Goal: Transaction & Acquisition: Book appointment/travel/reservation

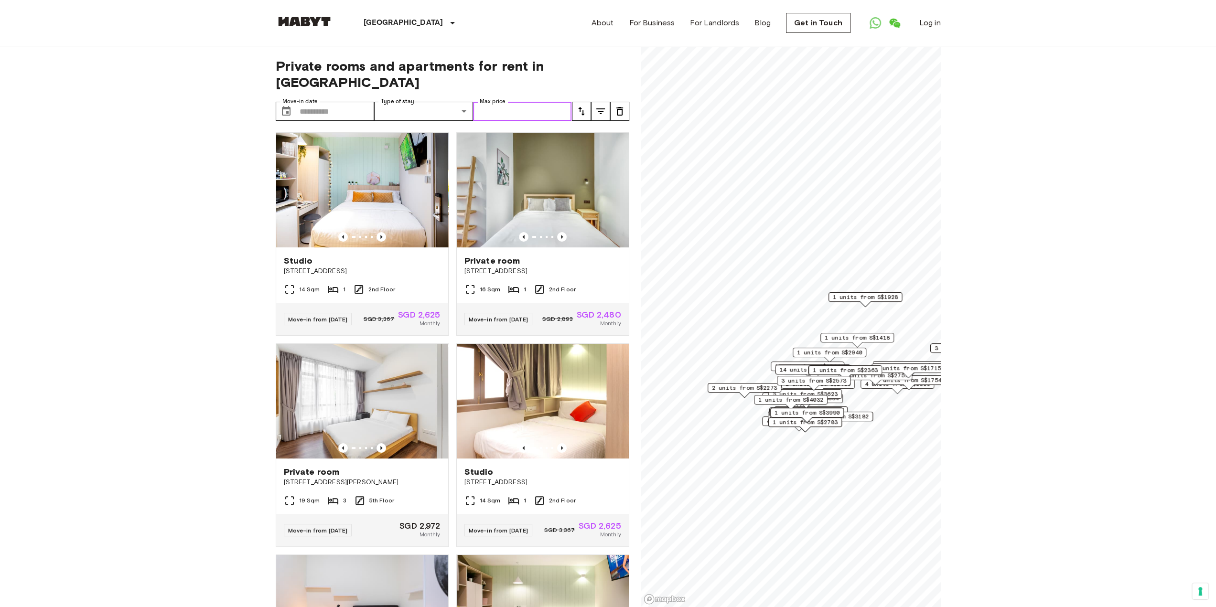
click at [511, 102] on input "Max price" at bounding box center [522, 111] width 99 height 19
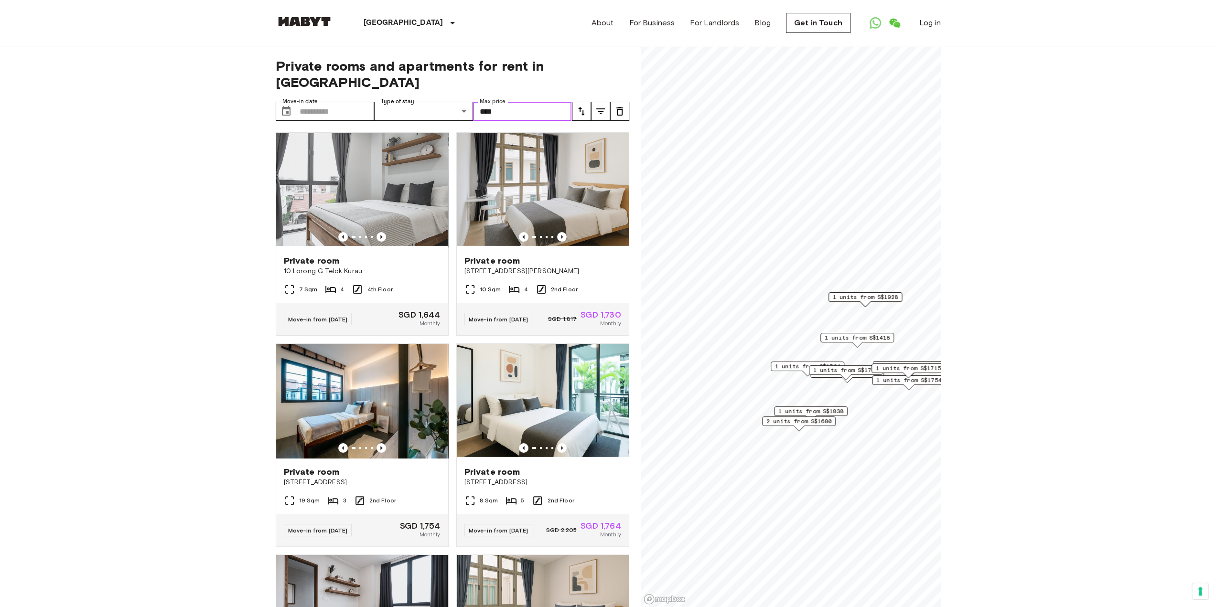
type input "****"
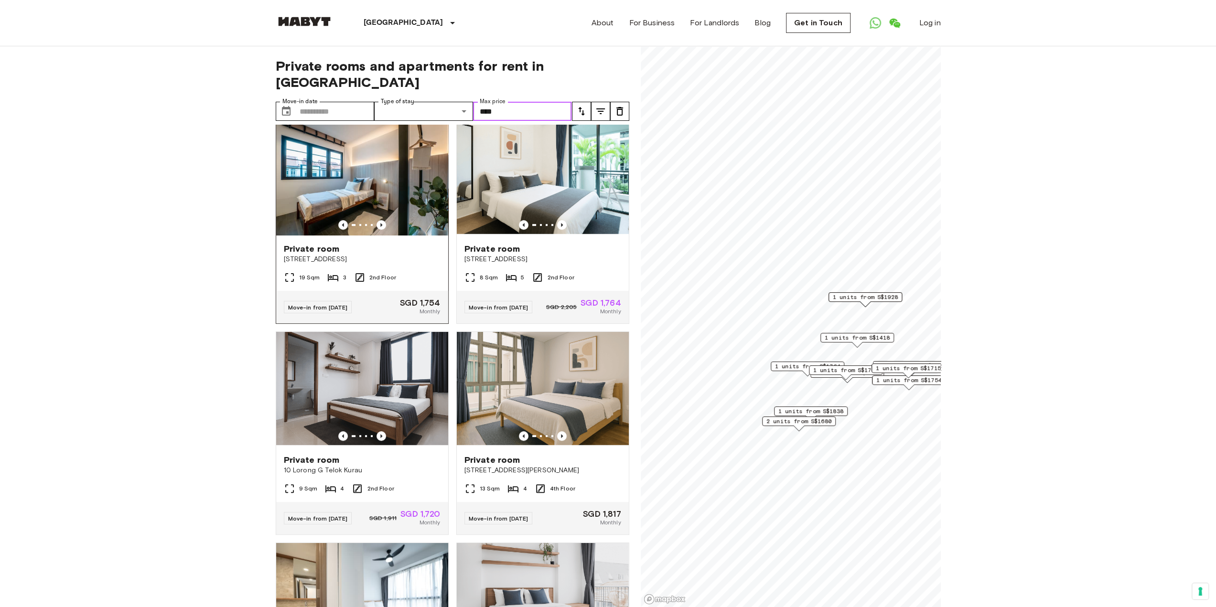
scroll to position [64, 0]
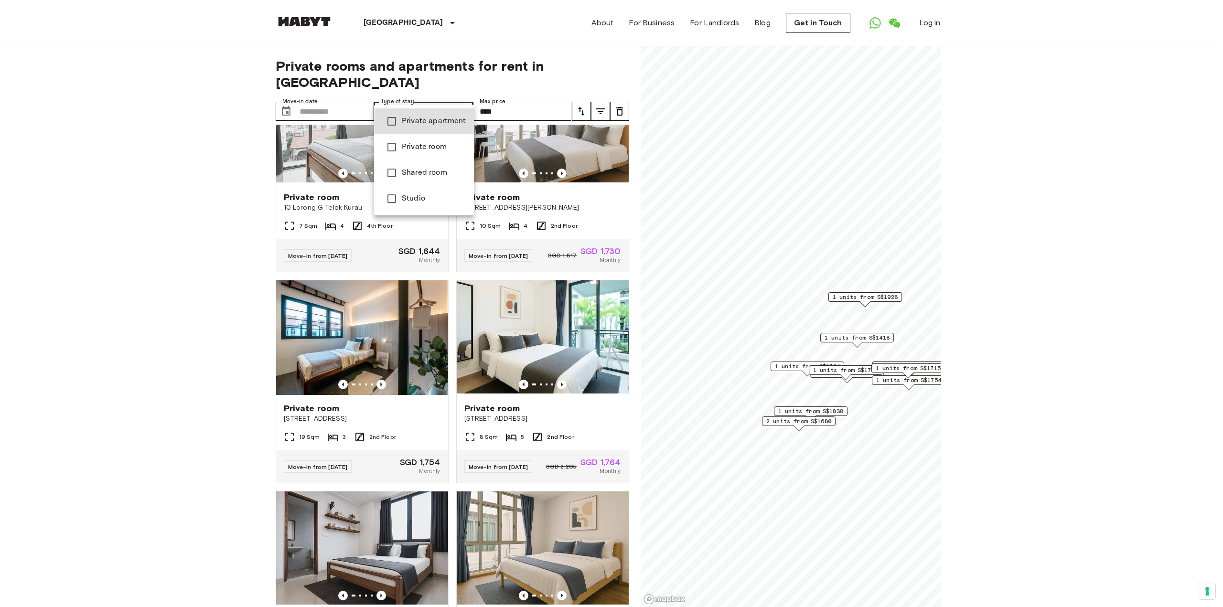
type input "**********"
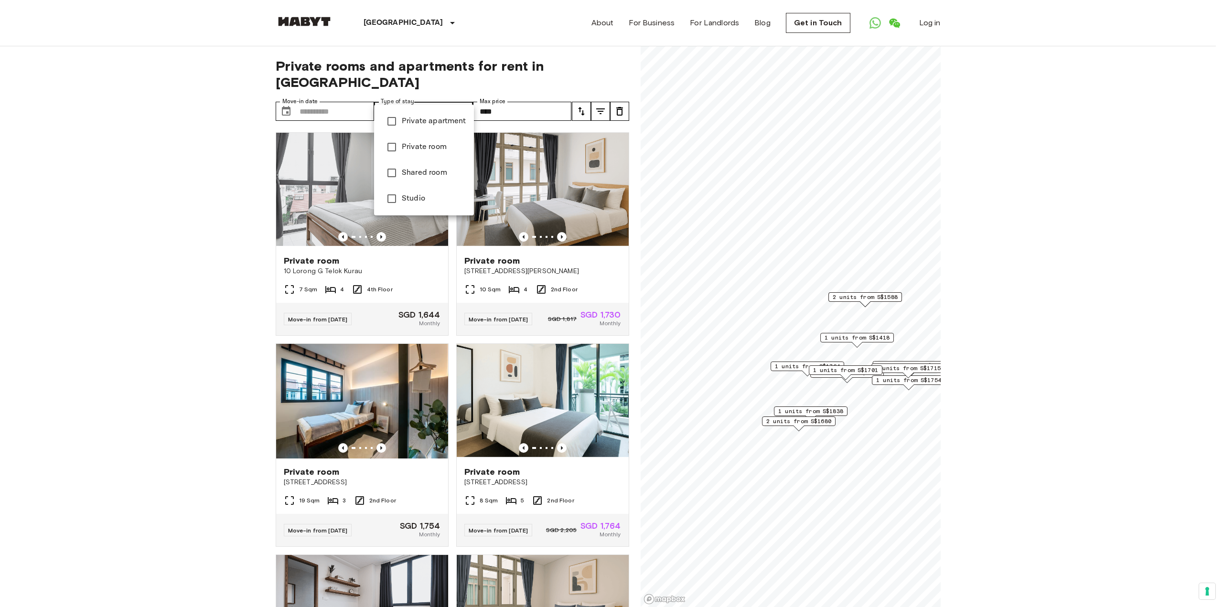
click at [211, 209] on div at bounding box center [611, 303] width 1223 height 607
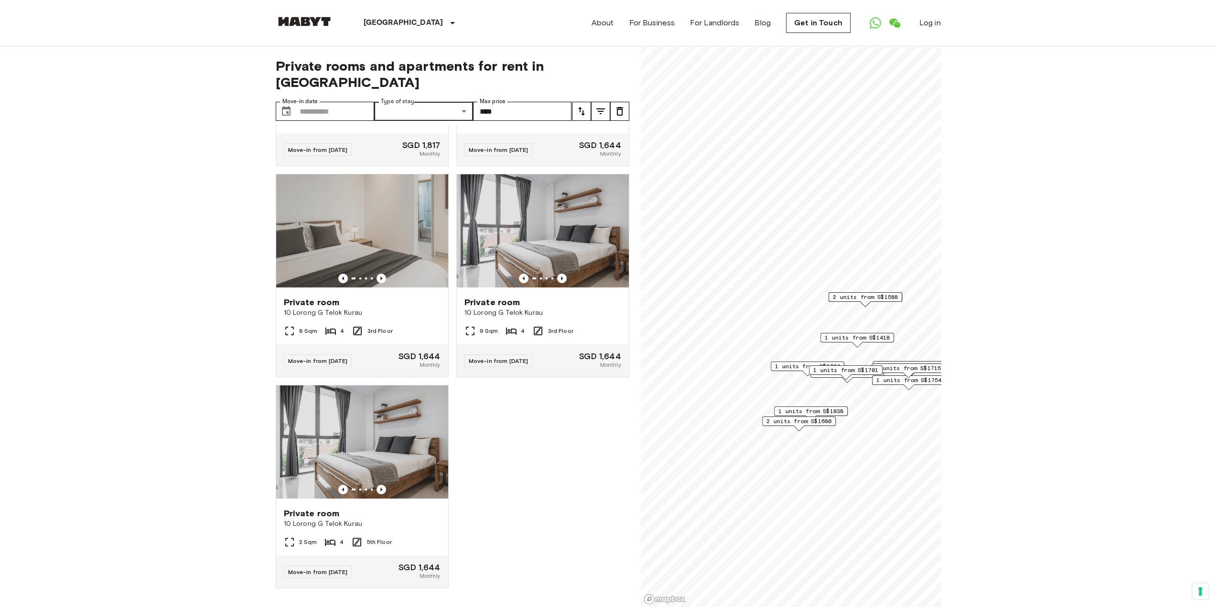
scroll to position [3427, 0]
click at [491, 420] on div "Private room 10 Lorong G Telok Kurau 7 Sqm 4 4th Floor Move-in from 24 Sep 25 S…" at bounding box center [448, 366] width 361 height 483
click at [488, 416] on div "Private room 10 Lorong G Telok Kurau 7 Sqm 4 4th Floor Move-in from 24 Sep 25 S…" at bounding box center [448, 366] width 361 height 483
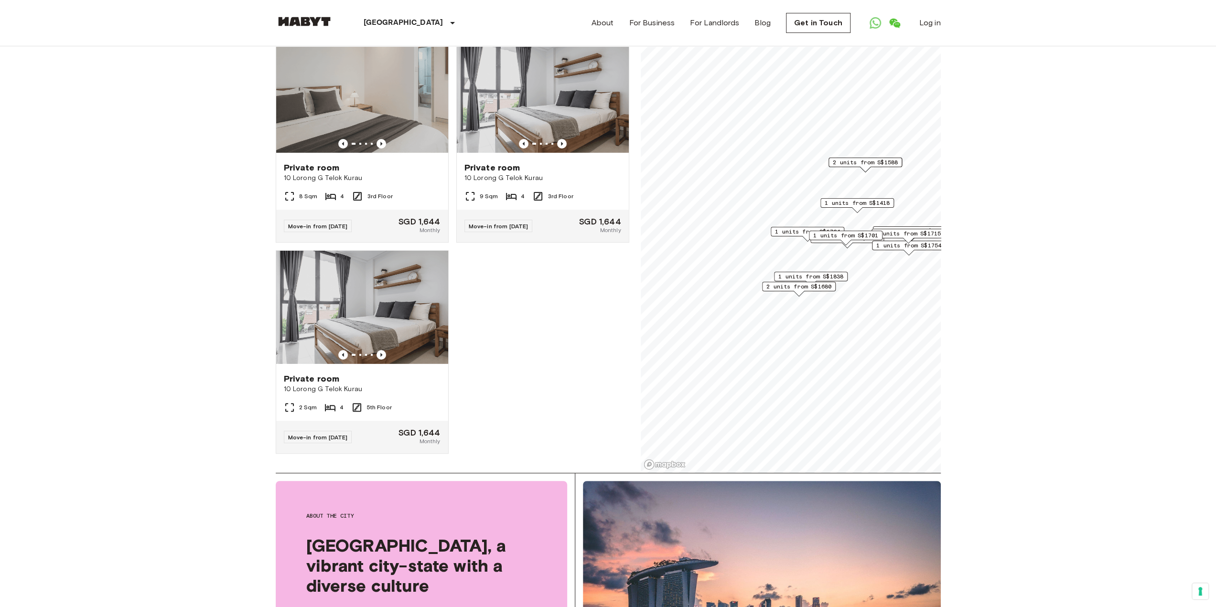
scroll to position [127, 0]
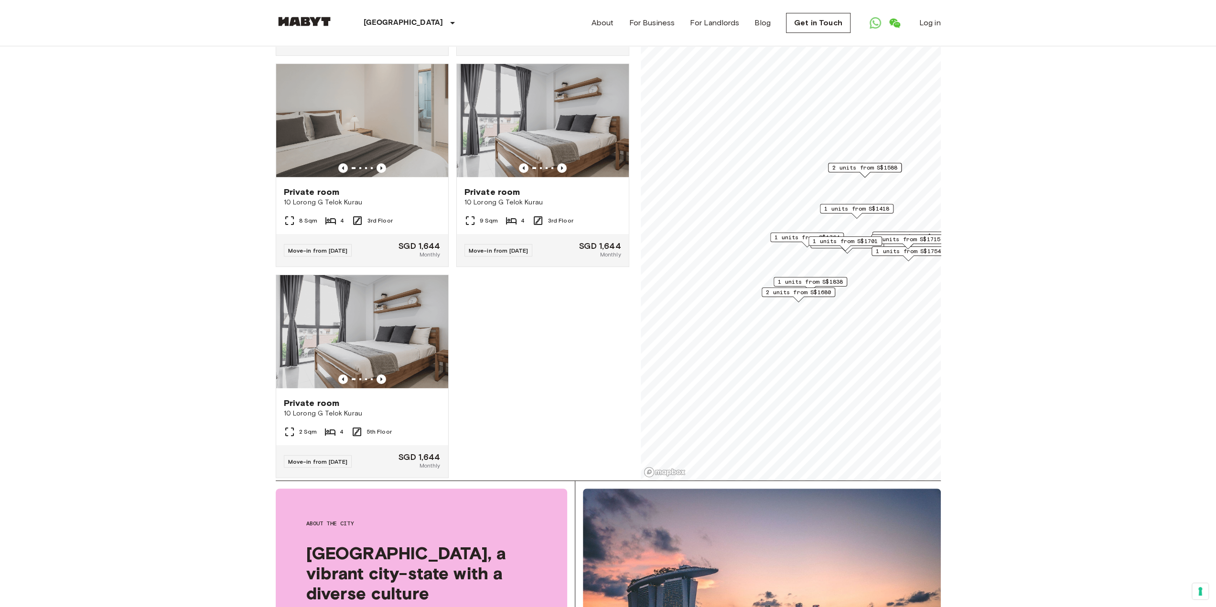
scroll to position [3300, 0]
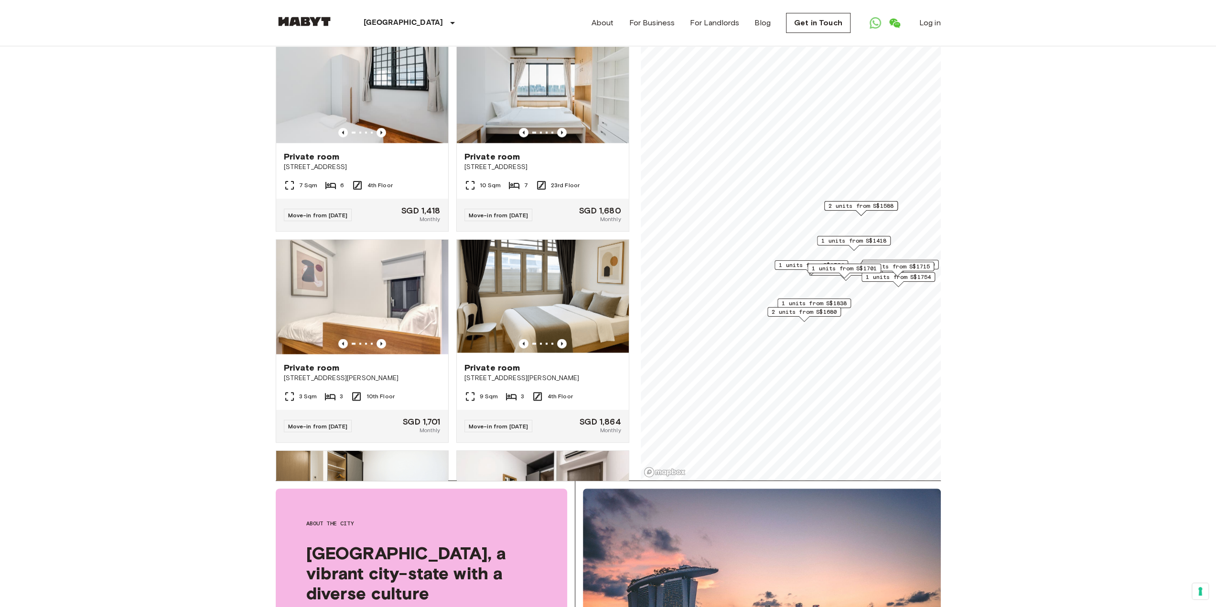
scroll to position [191, 0]
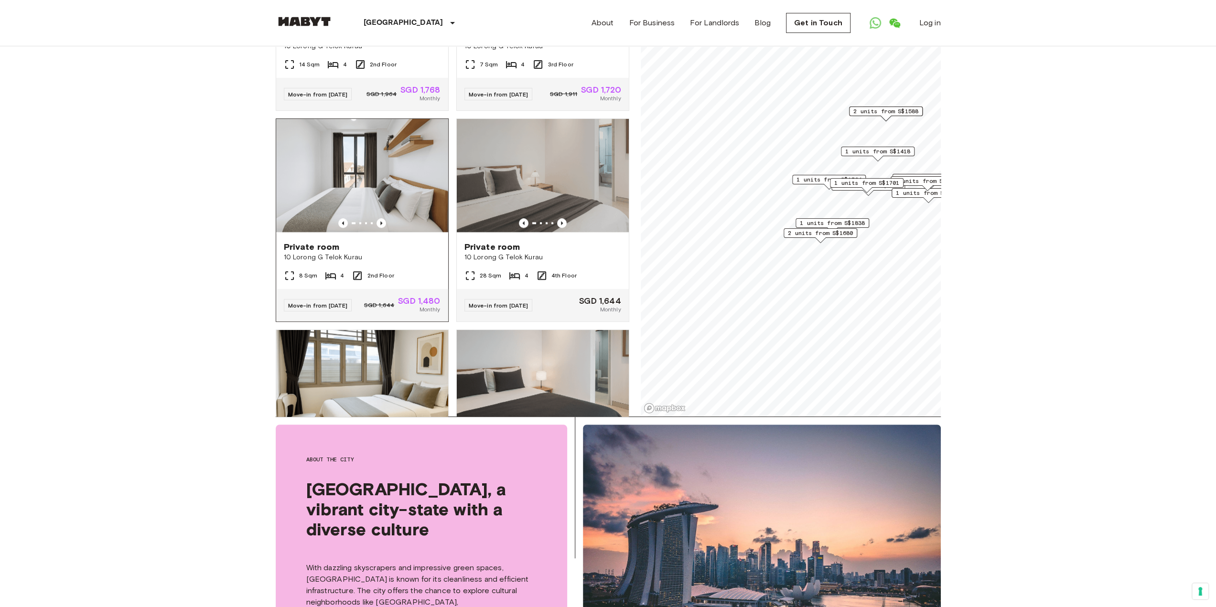
scroll to position [560, 0]
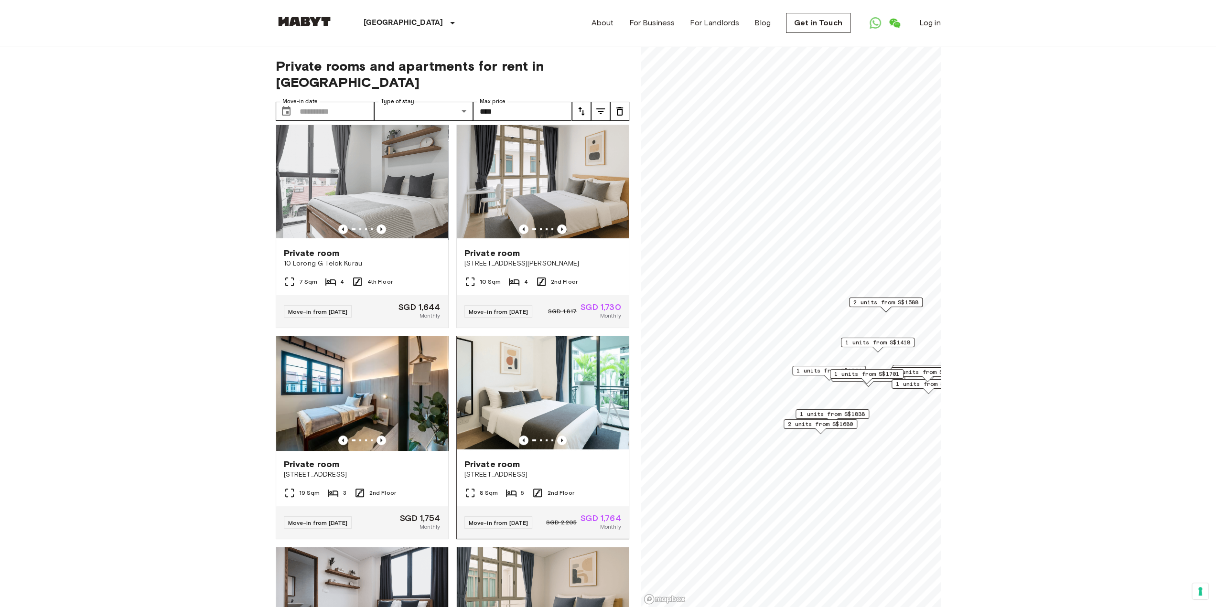
scroll to position [0, 0]
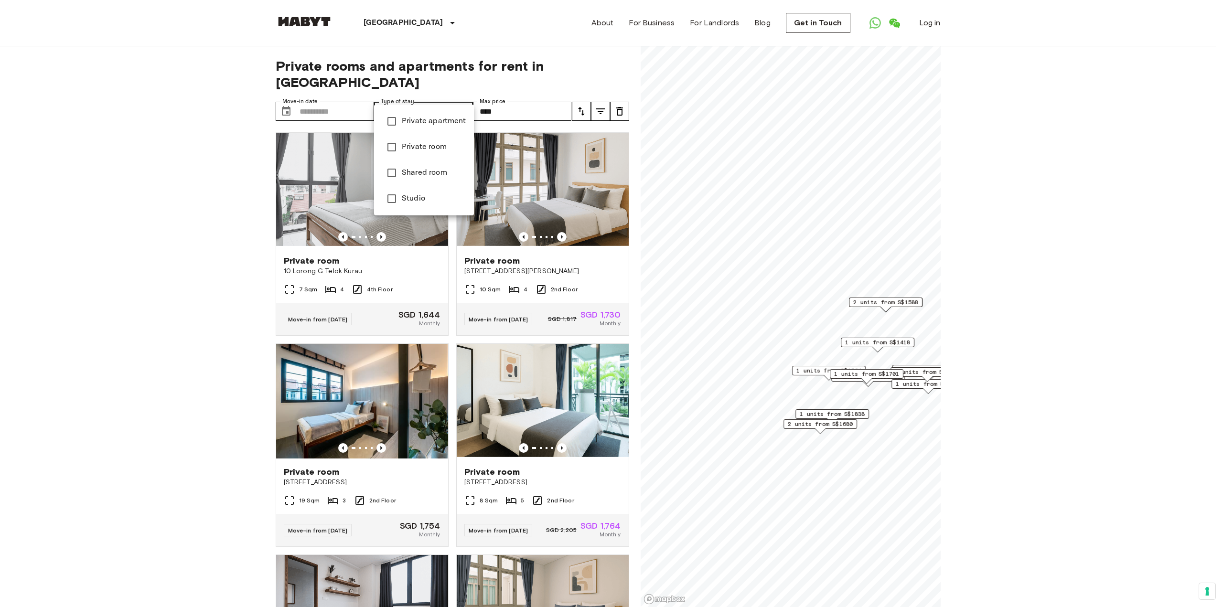
click at [174, 183] on div at bounding box center [611, 303] width 1223 height 607
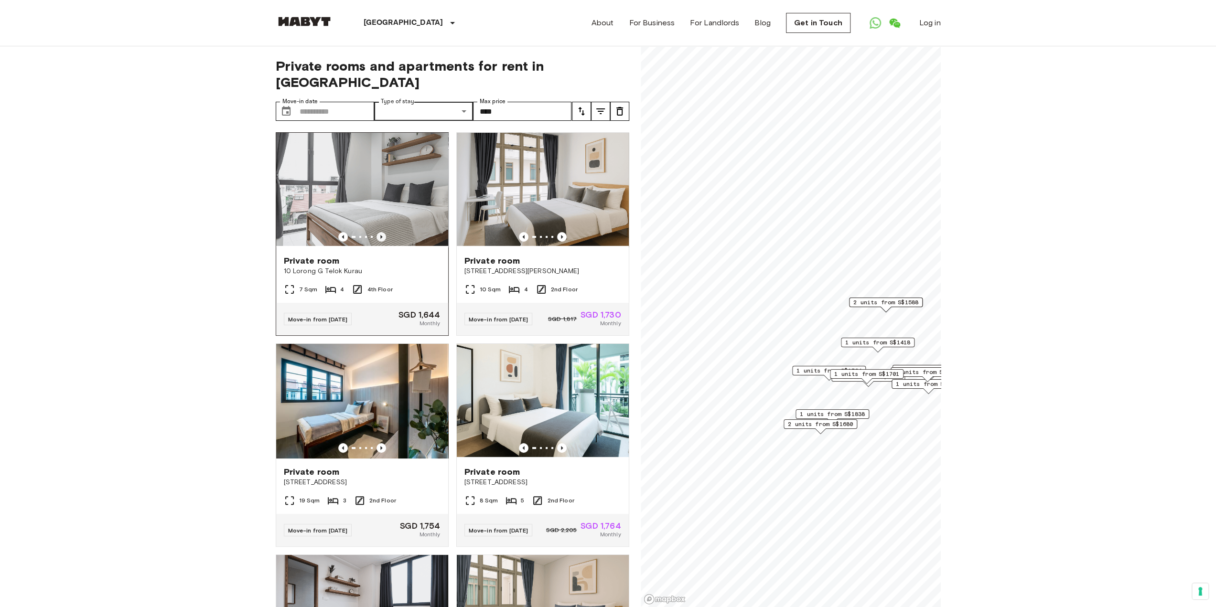
click at [378, 232] on icon "Previous image" at bounding box center [382, 237] width 10 height 10
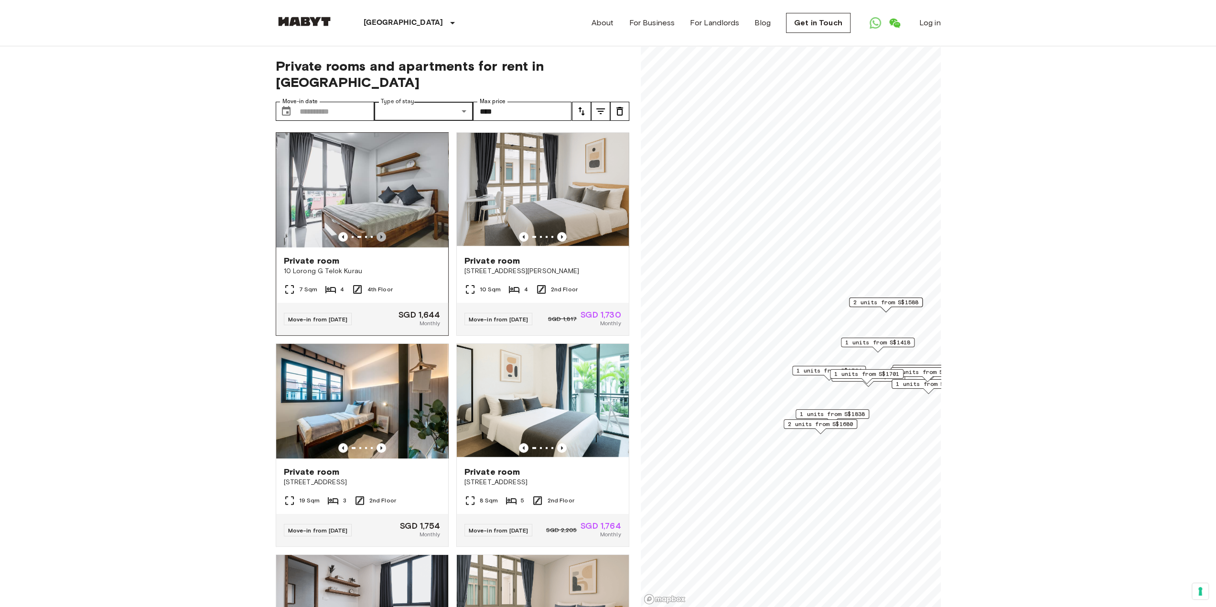
click at [380, 235] on icon "Previous image" at bounding box center [381, 237] width 2 height 4
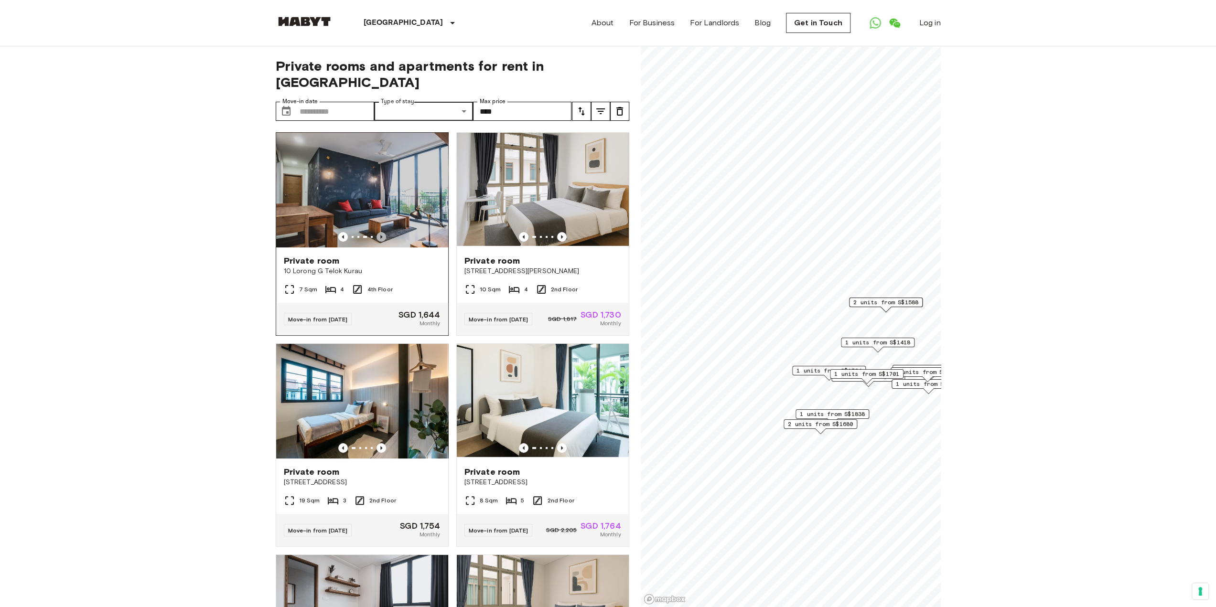
click at [380, 235] on icon "Previous image" at bounding box center [381, 237] width 2 height 4
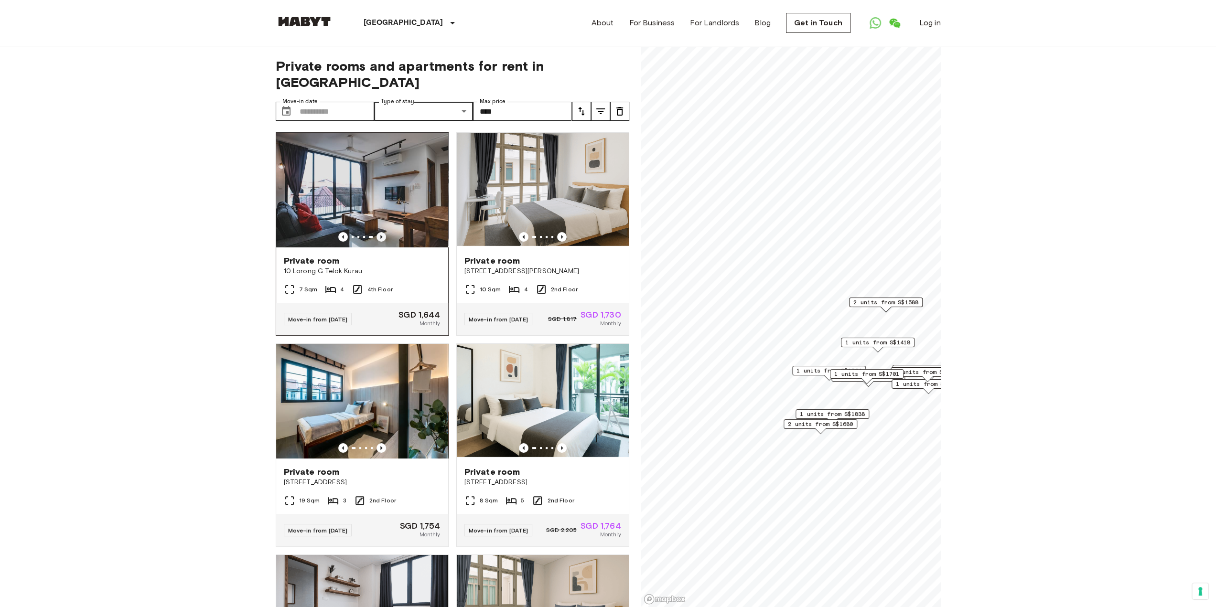
click at [380, 235] on icon "Previous image" at bounding box center [381, 237] width 2 height 4
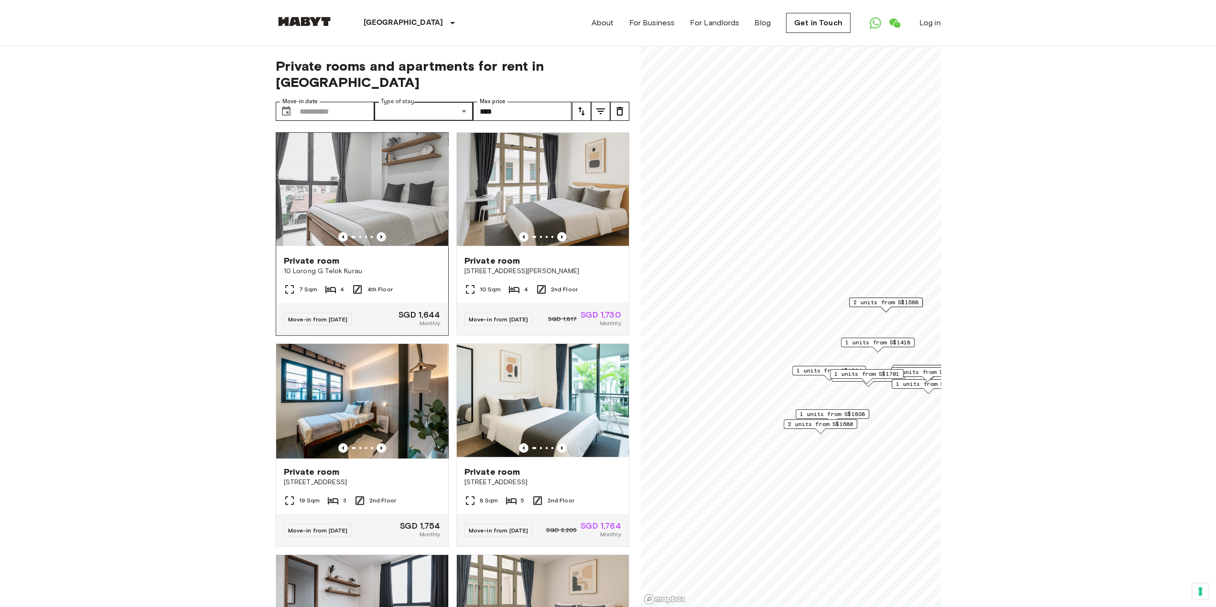
click at [380, 235] on icon "Previous image" at bounding box center [381, 237] width 2 height 4
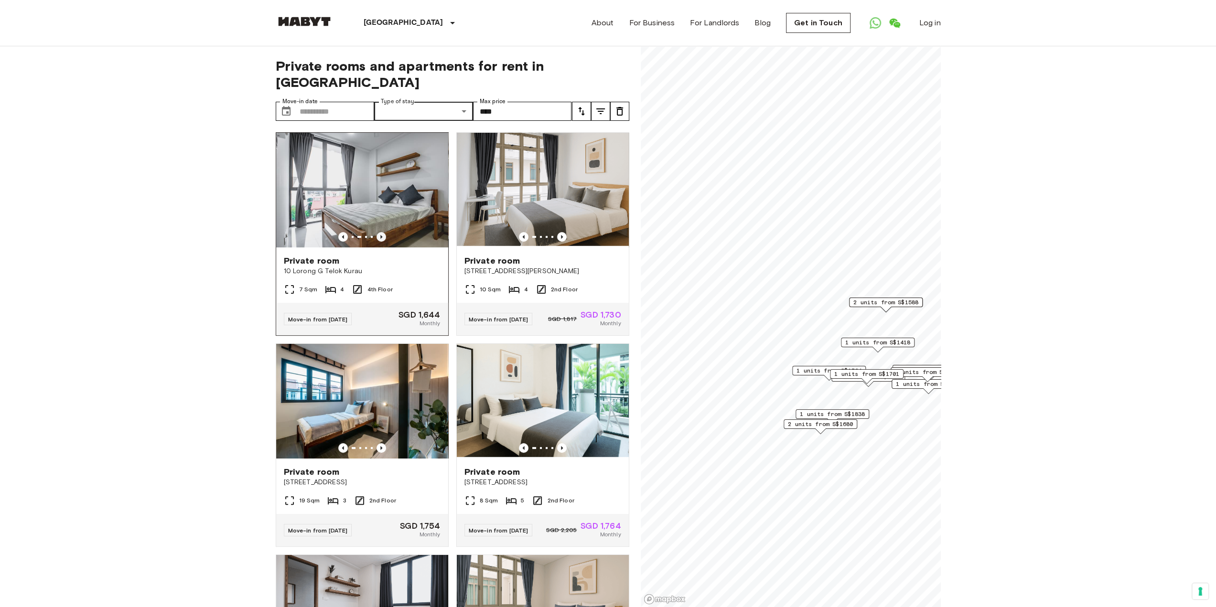
click at [380, 235] on icon "Previous image" at bounding box center [381, 237] width 2 height 4
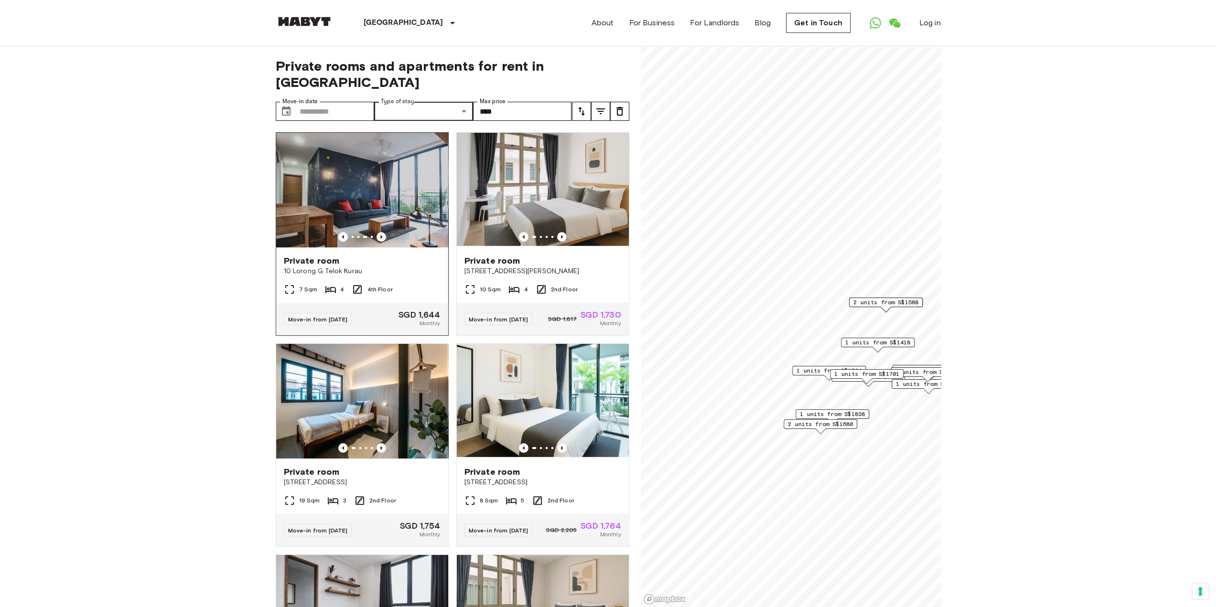
click at [380, 235] on icon "Previous image" at bounding box center [381, 237] width 2 height 4
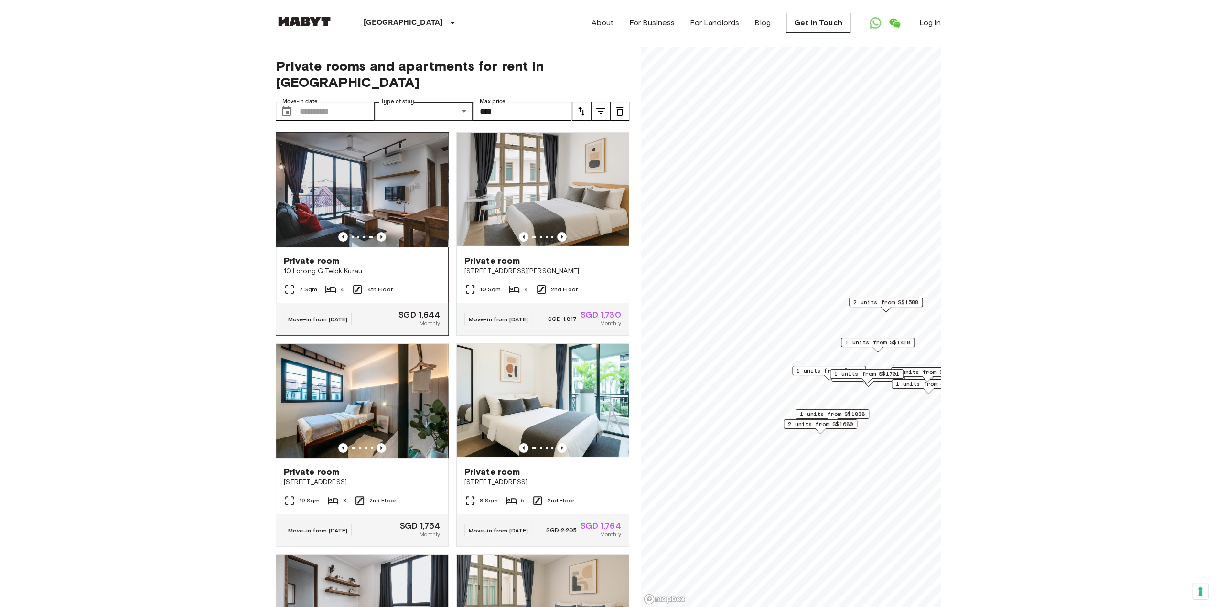
click at [380, 235] on icon "Previous image" at bounding box center [381, 237] width 2 height 4
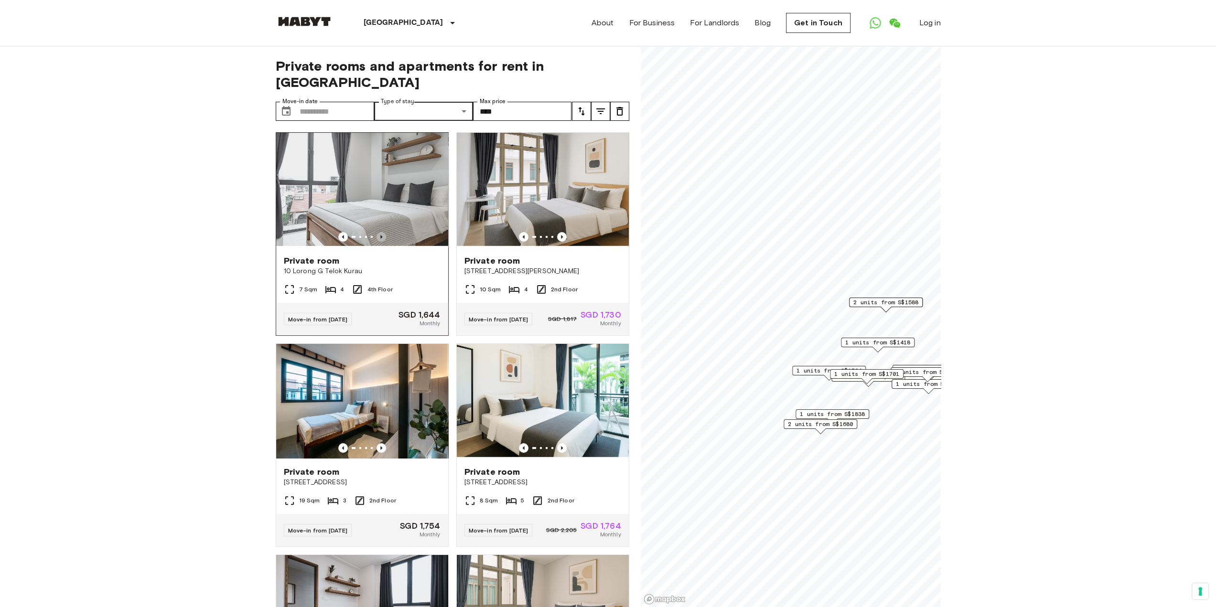
click at [380, 235] on icon "Previous image" at bounding box center [381, 237] width 2 height 4
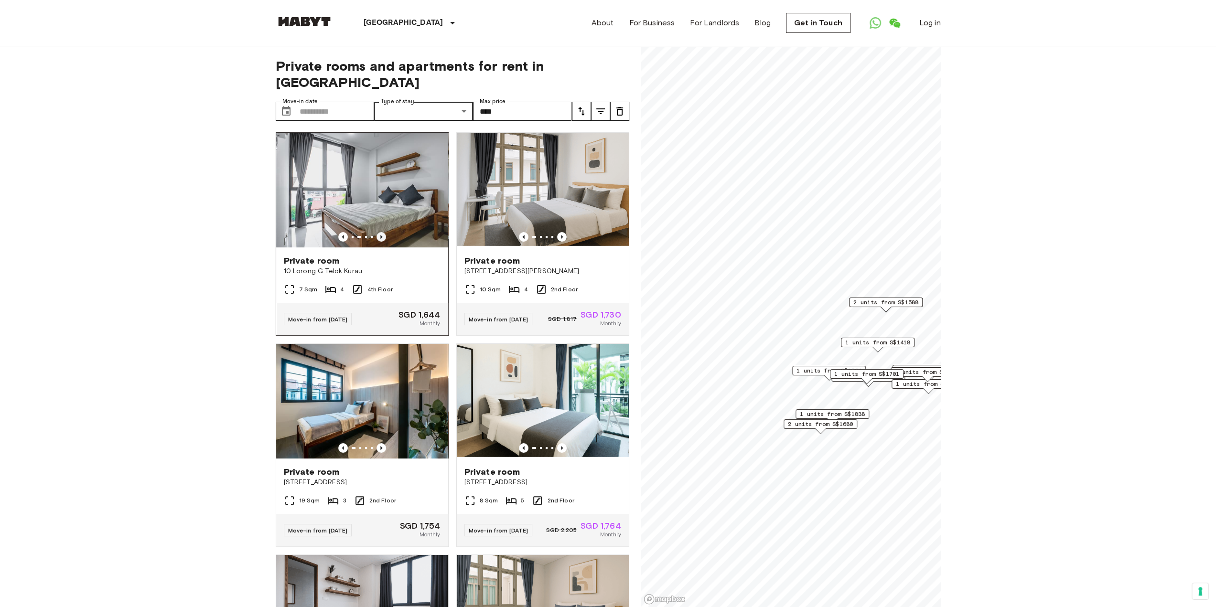
click at [380, 235] on icon "Previous image" at bounding box center [381, 237] width 2 height 4
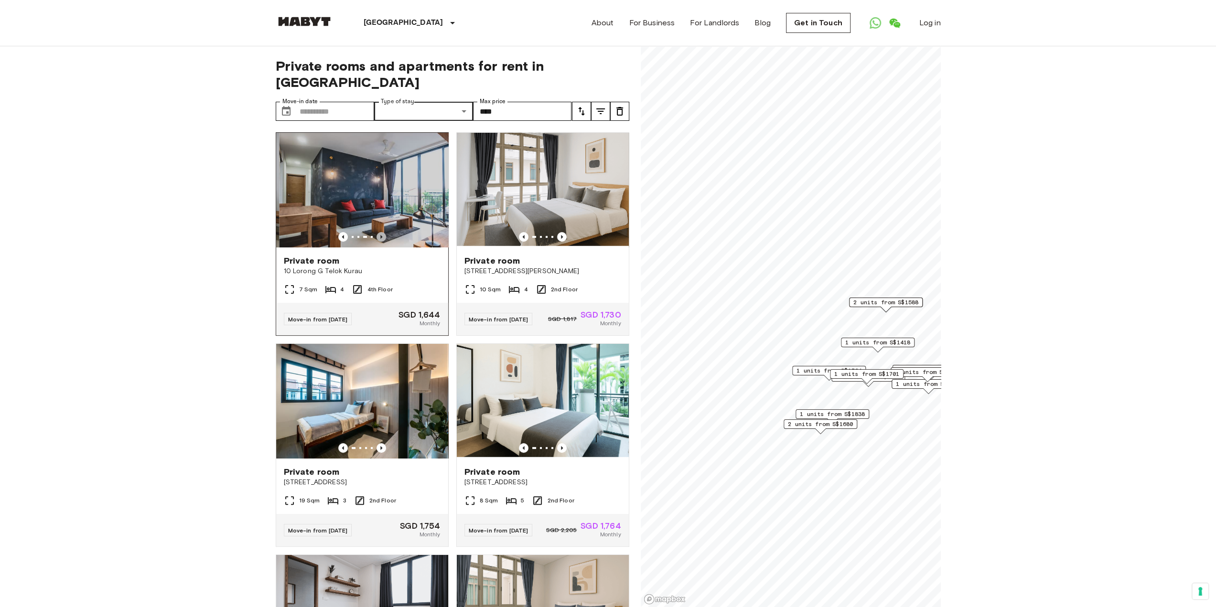
click at [380, 235] on icon "Previous image" at bounding box center [381, 237] width 2 height 4
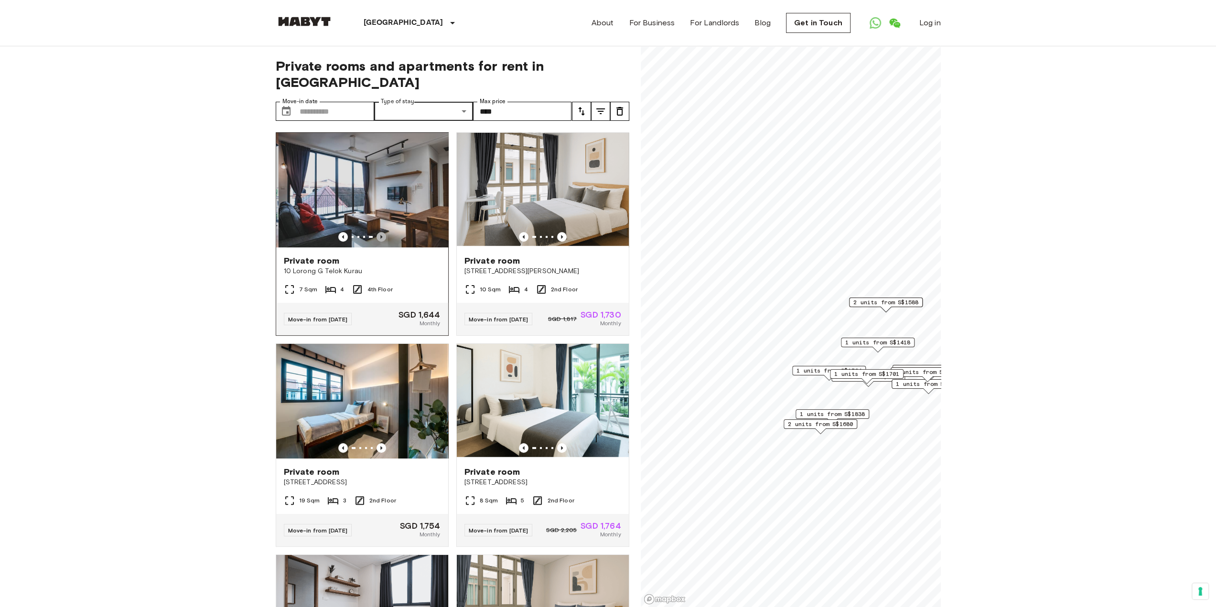
click at [380, 235] on icon "Previous image" at bounding box center [381, 237] width 2 height 4
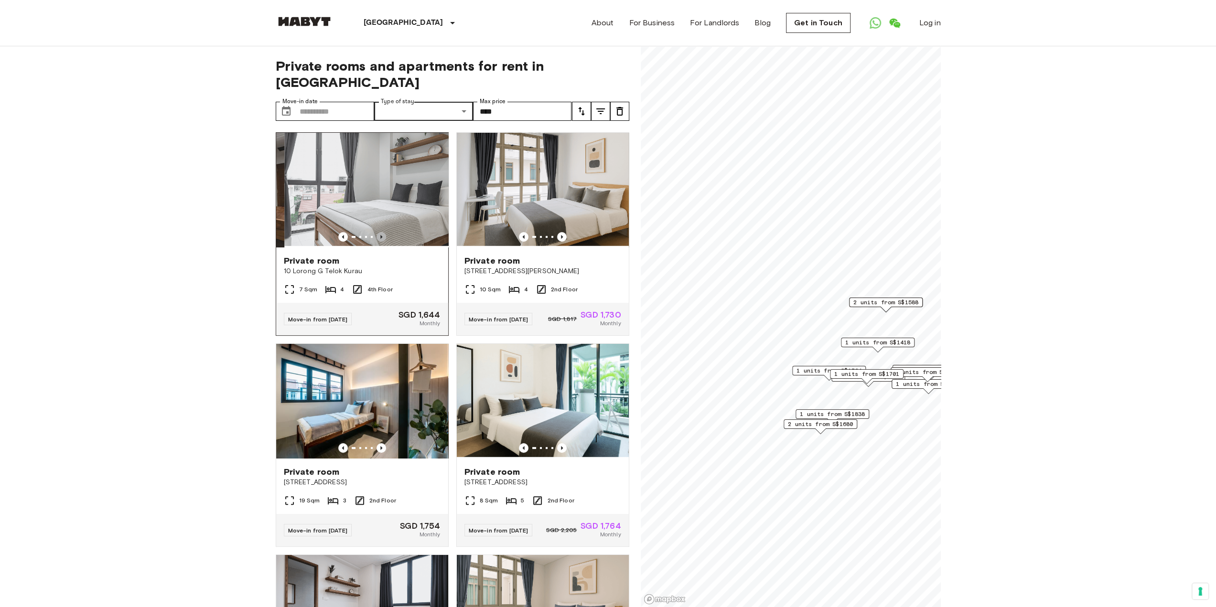
click at [380, 235] on icon "Previous image" at bounding box center [381, 237] width 2 height 4
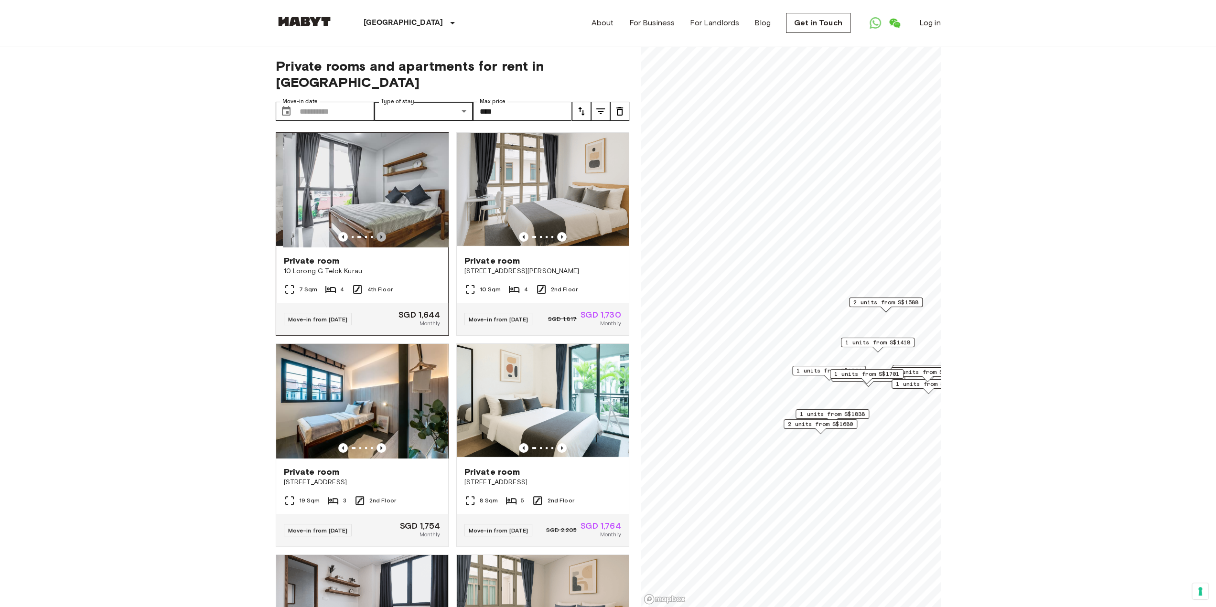
click at [380, 235] on icon "Previous image" at bounding box center [381, 237] width 2 height 4
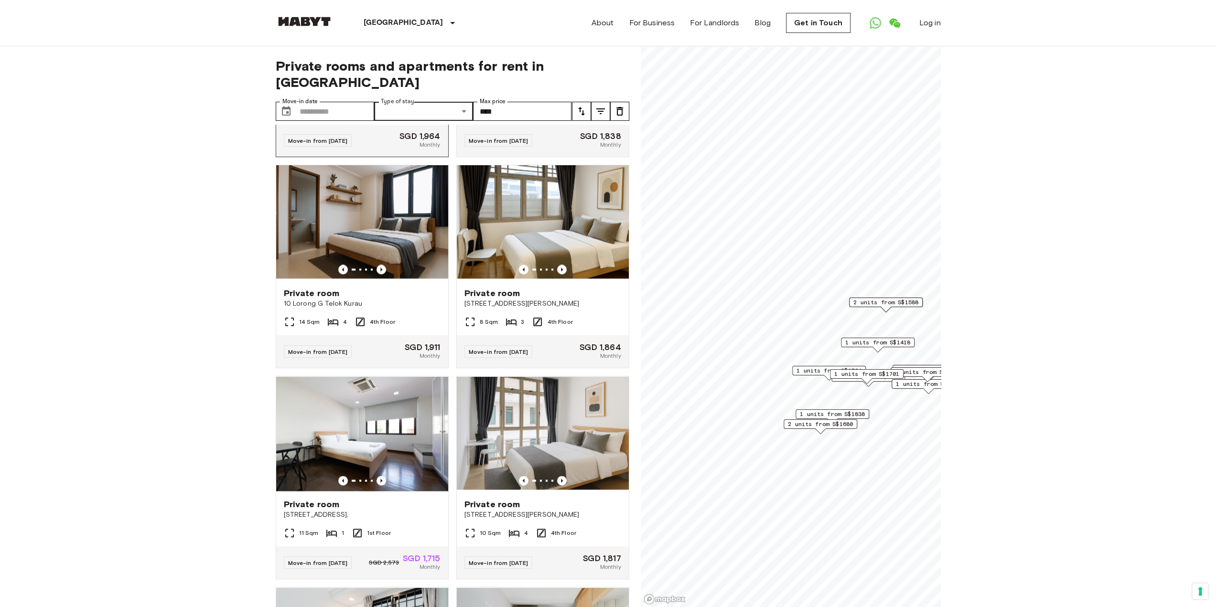
scroll to position [1784, 0]
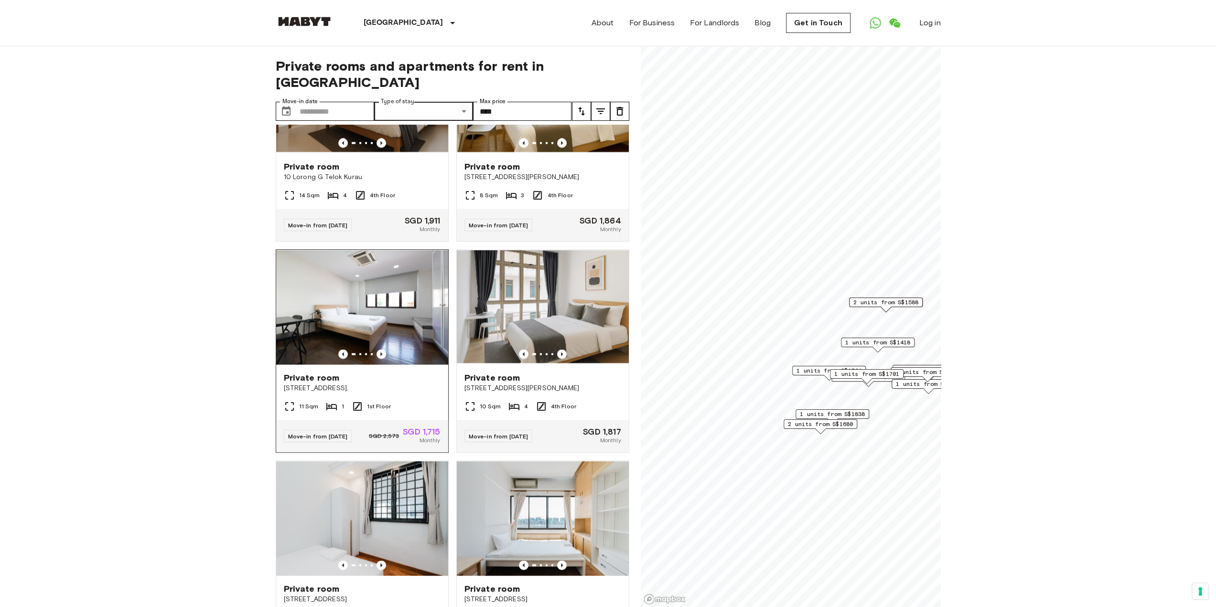
click at [381, 351] on img at bounding box center [362, 307] width 172 height 115
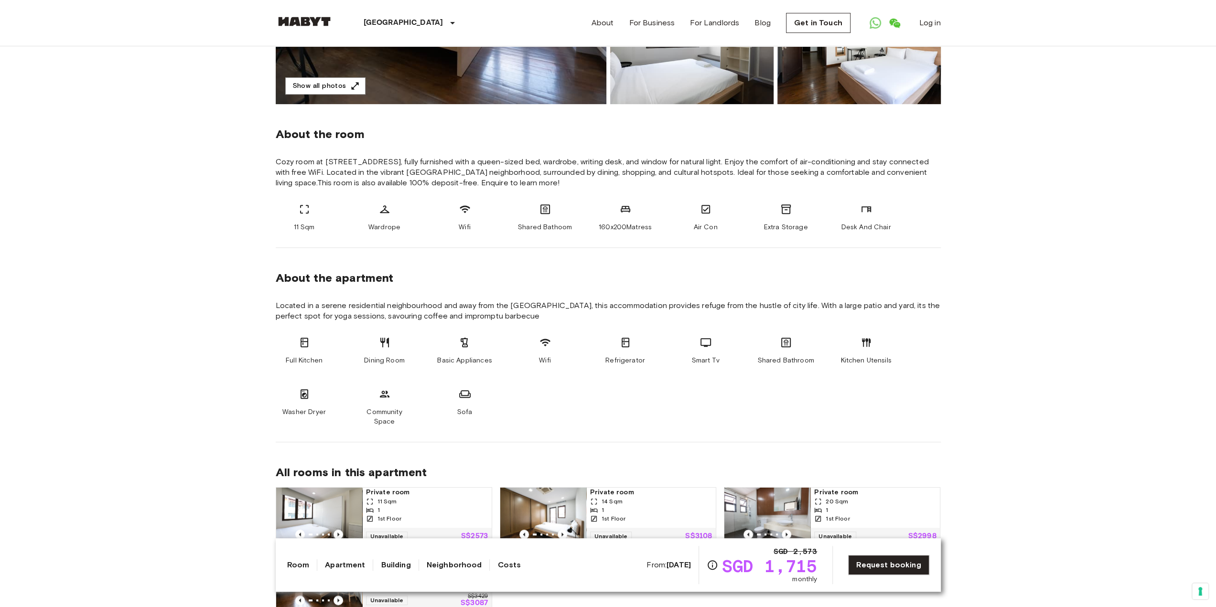
scroll to position [255, 0]
